Goal: Task Accomplishment & Management: Use online tool/utility

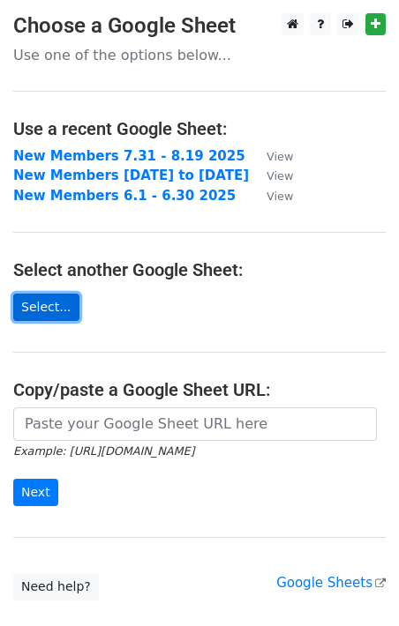
click at [55, 309] on link "Select..." at bounding box center [46, 307] width 66 height 27
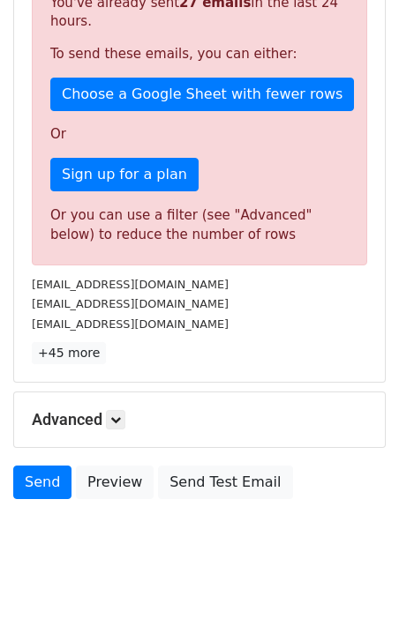
scroll to position [511, 0]
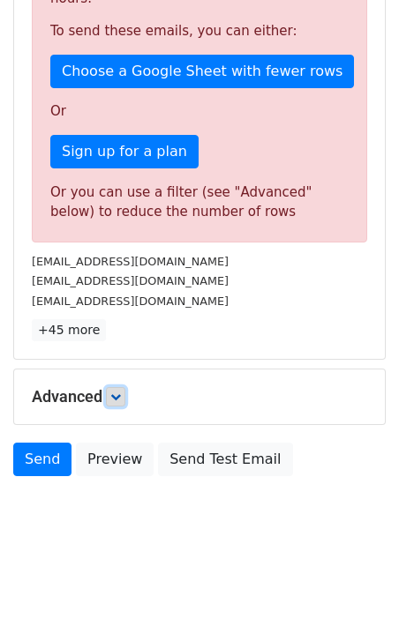
click at [124, 391] on link at bounding box center [115, 396] width 19 height 19
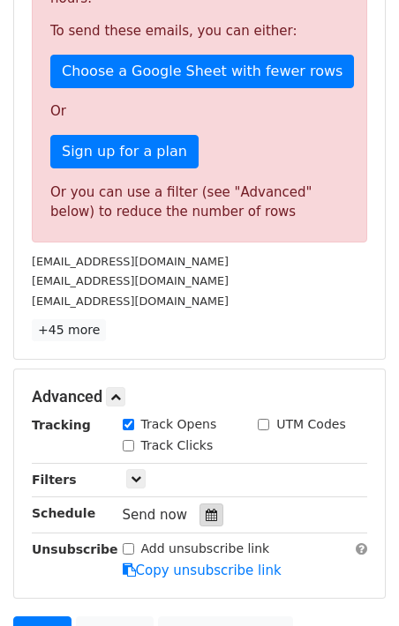
click at [208, 519] on icon at bounding box center [211, 515] width 11 height 12
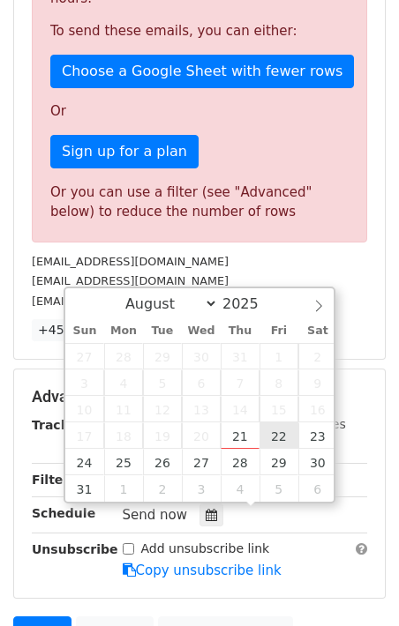
type input "2025-08-22 12:00"
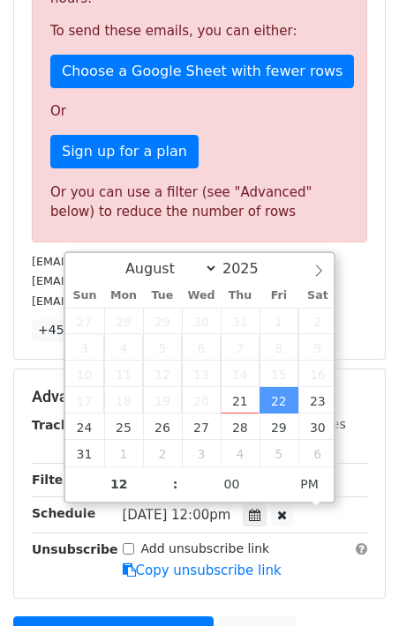
click at [350, 322] on p "+45 more" at bounding box center [199, 330] width 335 height 22
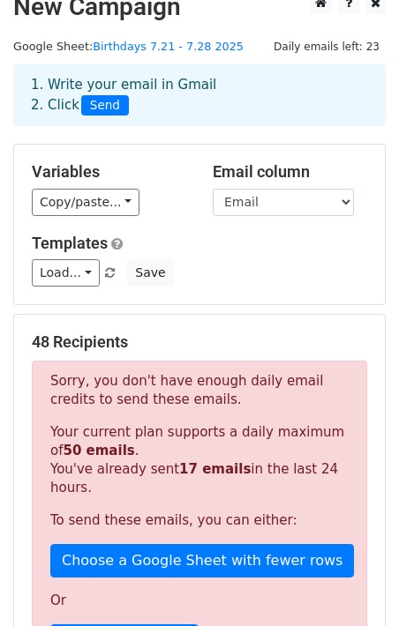
scroll to position [0, 0]
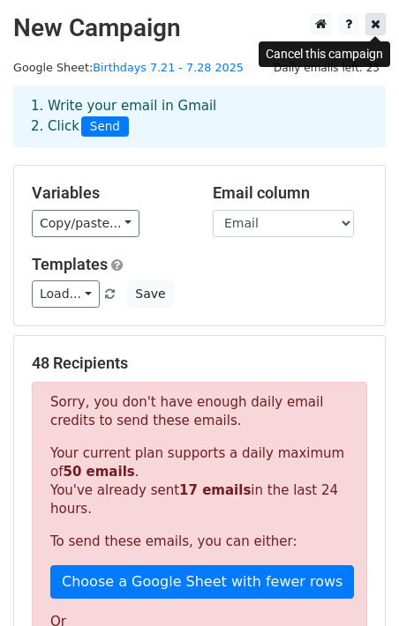
click at [375, 28] on icon at bounding box center [376, 24] width 10 height 12
